Goal: Find specific page/section: Find specific page/section

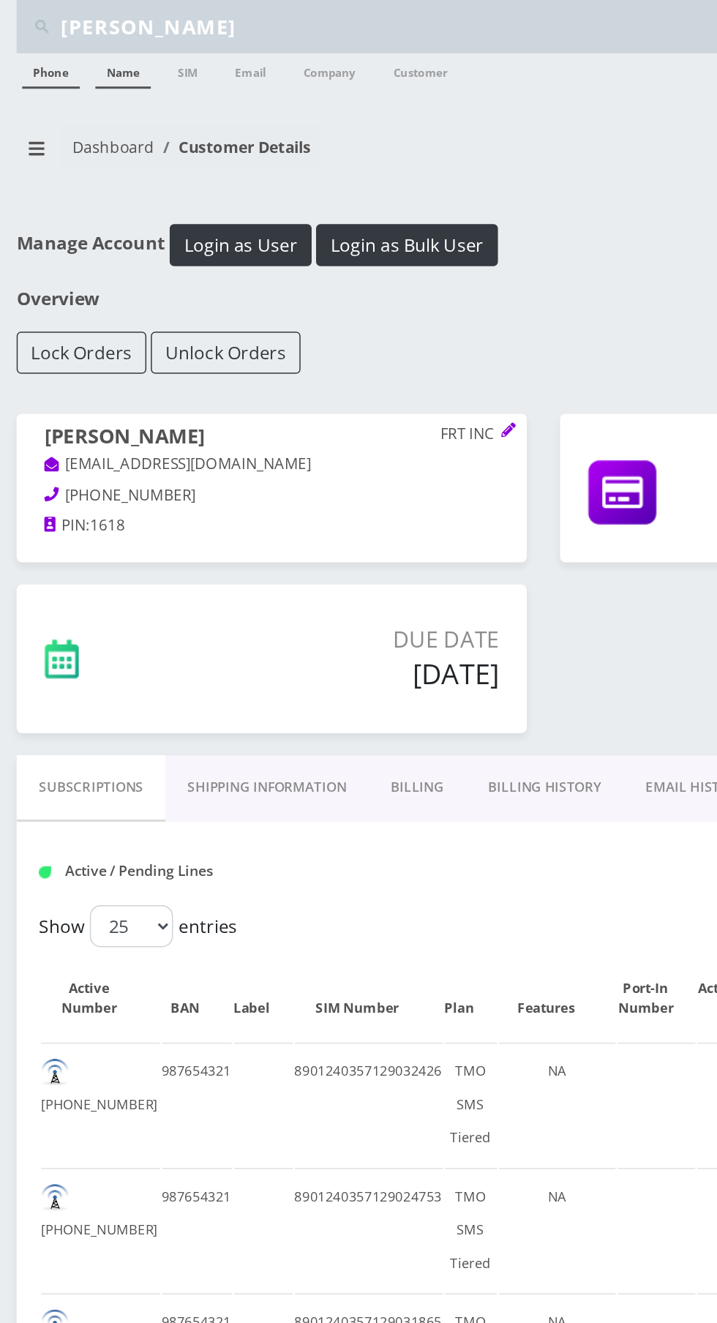
type input "[PERSON_NAME]"
click at [80, 48] on link "Name" at bounding box center [81, 46] width 37 height 23
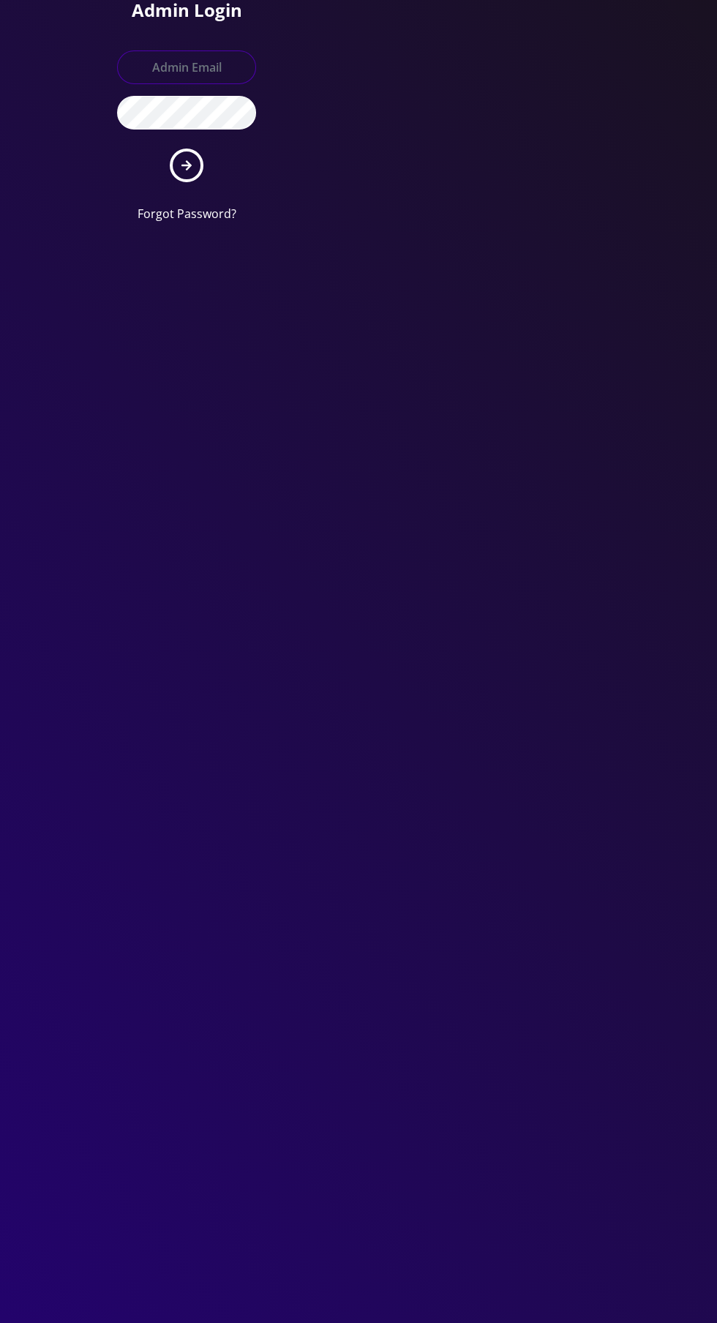
click at [184, 64] on input "text" at bounding box center [186, 67] width 139 height 34
type input "Master@britewireless.com"
click at [170, 149] on button "submit" at bounding box center [187, 166] width 34 height 34
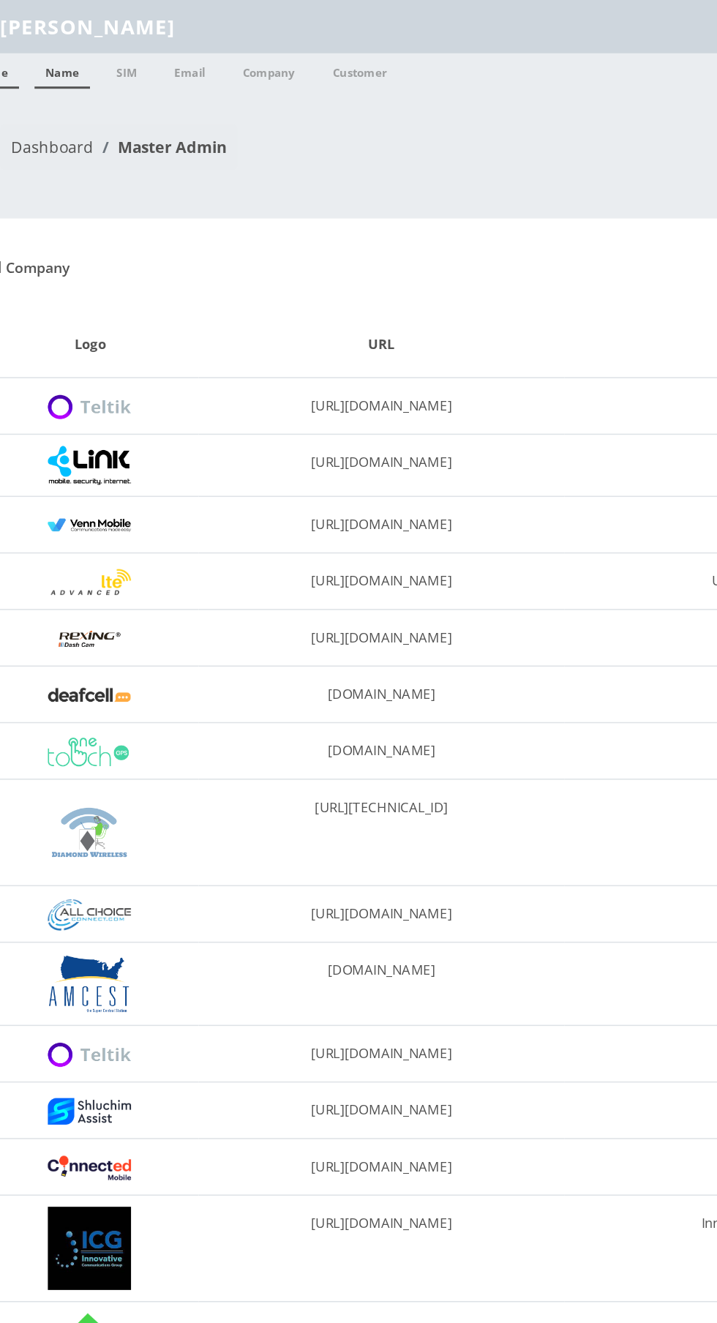
click at [83, 53] on link "Name" at bounding box center [81, 46] width 37 height 23
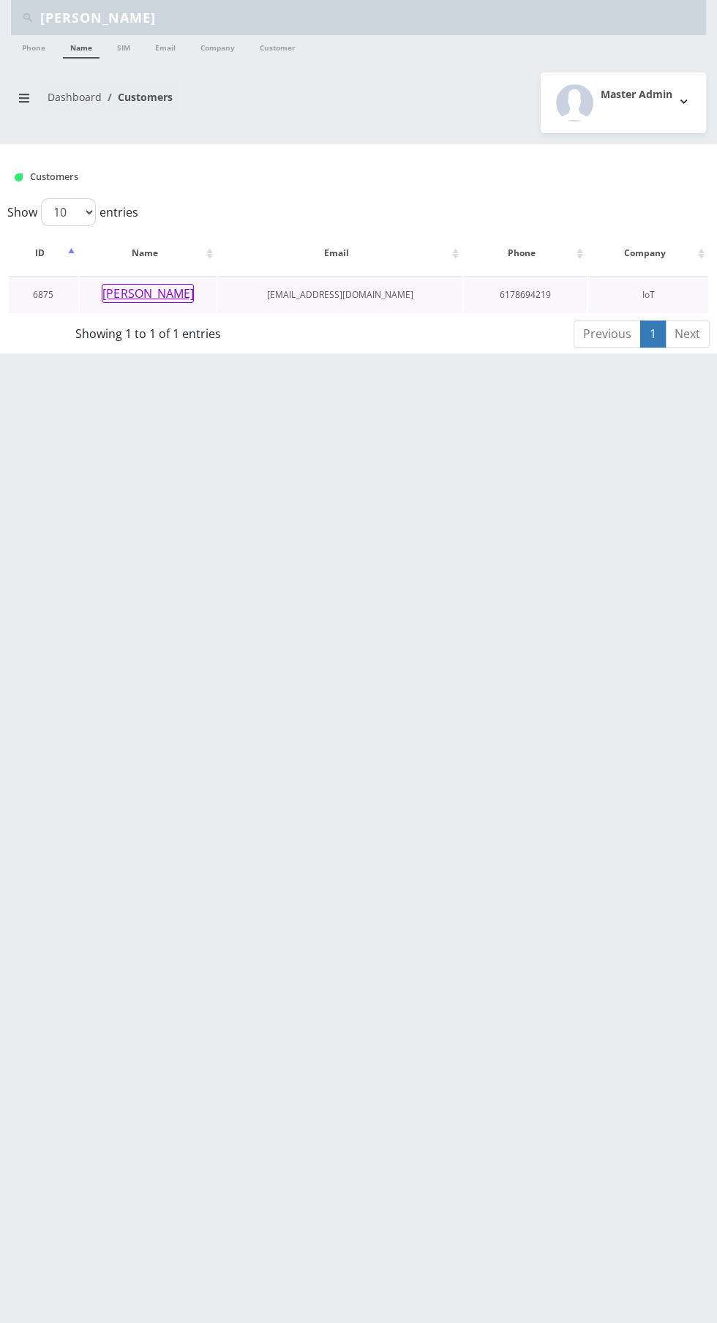
click at [149, 293] on button "Abe Zerou" at bounding box center [148, 293] width 92 height 19
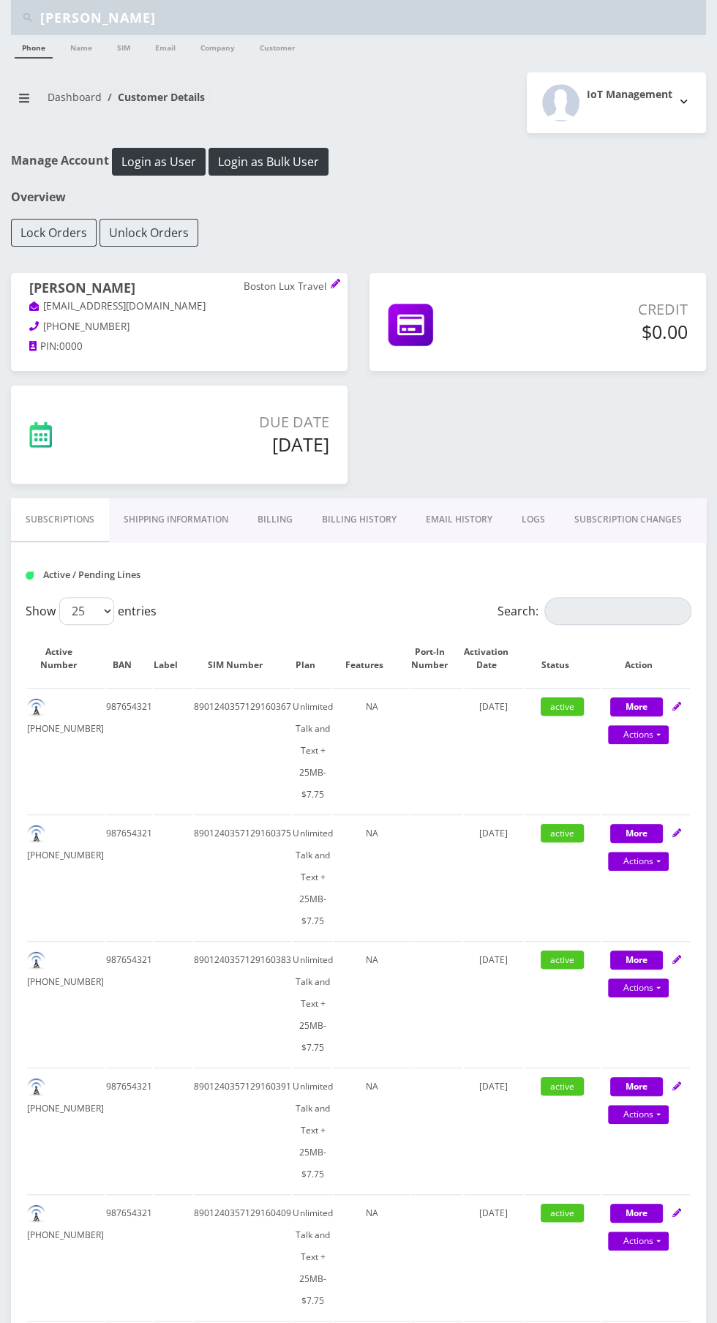
click at [378, 518] on link "Billing History" at bounding box center [359, 519] width 104 height 42
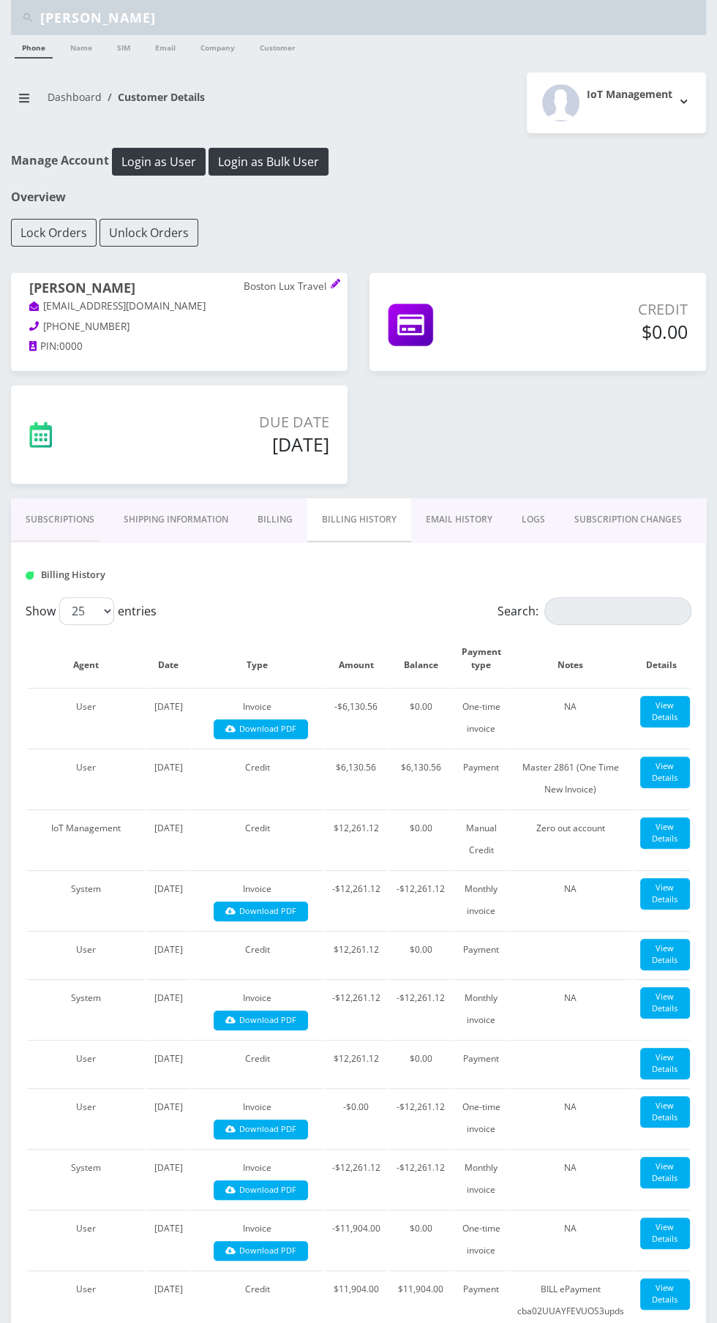
click at [364, 522] on link "Billing History" at bounding box center [359, 520] width 104 height 44
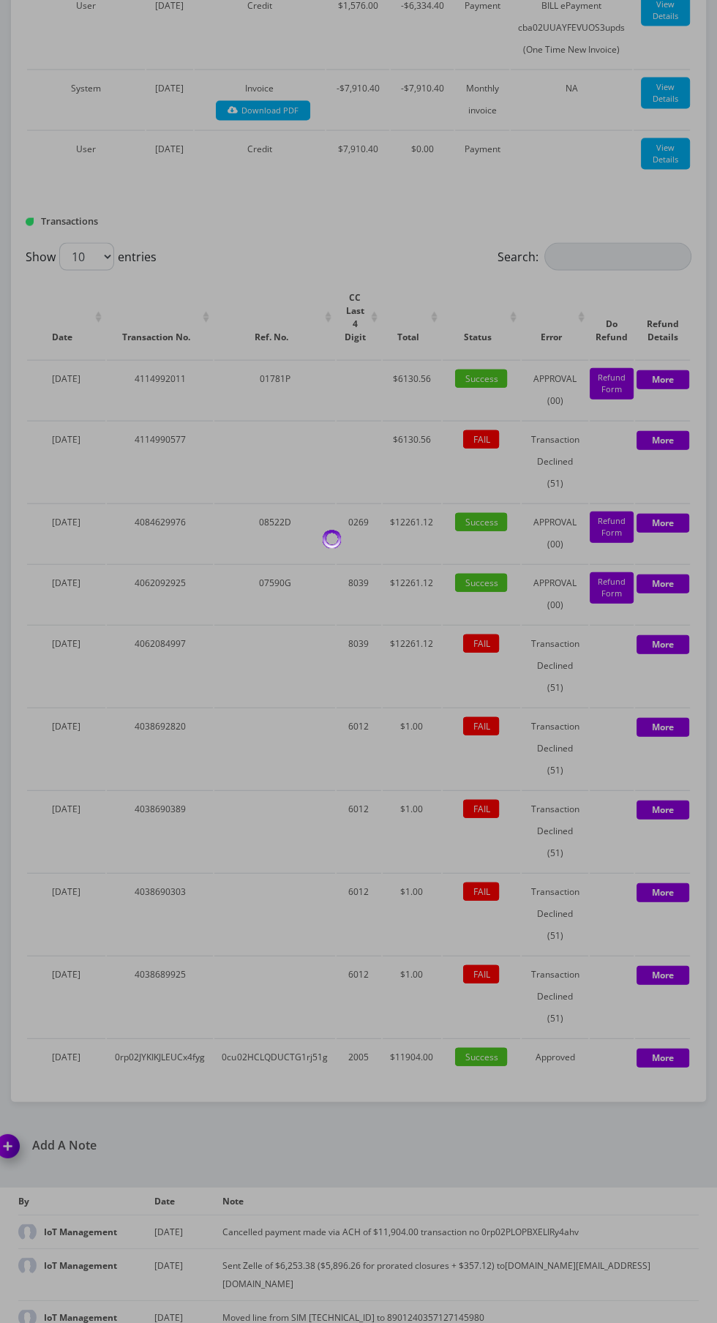
scroll to position [1992, 0]
